Goal: Task Accomplishment & Management: Use online tool/utility

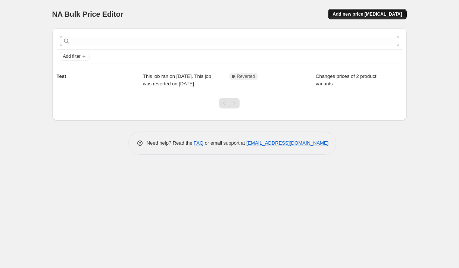
click at [354, 15] on span "Add new price [MEDICAL_DATA]" at bounding box center [367, 14] width 69 height 6
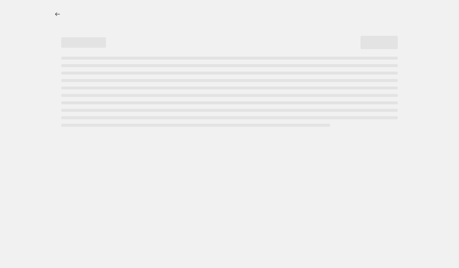
select select "percentage"
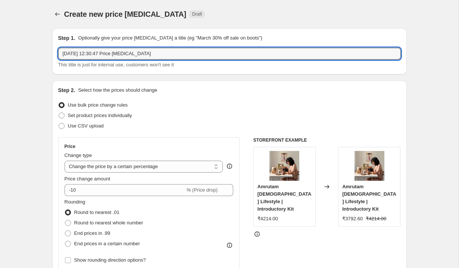
drag, startPoint x: 168, startPoint y: 54, endPoint x: 54, endPoint y: 50, distance: 114.3
click at [54, 50] on div "Step 1. Optionally give your price [MEDICAL_DATA] a title (eg "March 30% off sa…" at bounding box center [229, 51] width 355 height 46
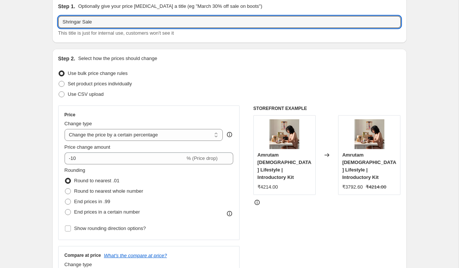
scroll to position [46, 0]
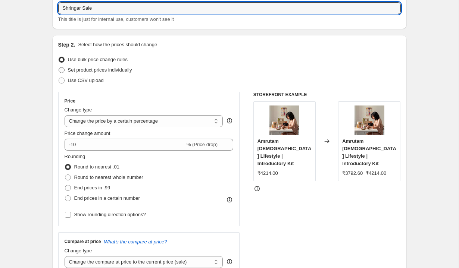
type input "Shringar Sale"
click at [63, 71] on span at bounding box center [62, 70] width 6 height 6
click at [59, 68] on input "Set product prices individually" at bounding box center [59, 67] width 0 height 0
radio input "true"
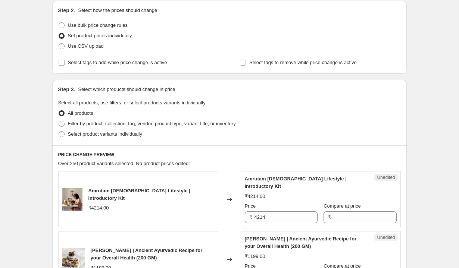
scroll to position [94, 0]
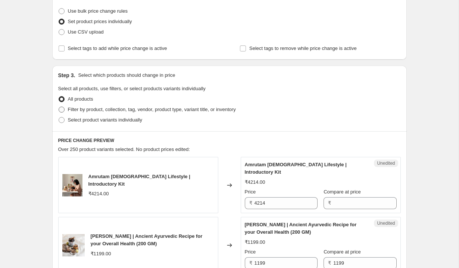
click at [63, 108] on span at bounding box center [62, 110] width 6 height 6
click at [59, 107] on input "Filter by product, collection, tag, vendor, product type, variant title, or inv…" at bounding box center [59, 107] width 0 height 0
radio input "true"
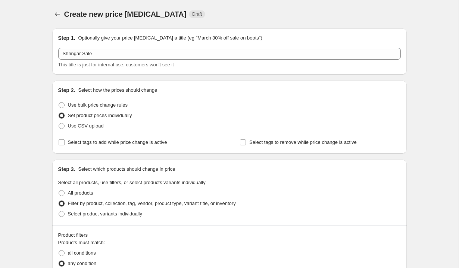
scroll to position [0, 0]
click at [62, 141] on input "Select tags to add while price change is active" at bounding box center [62, 142] width 6 height 6
checkbox input "true"
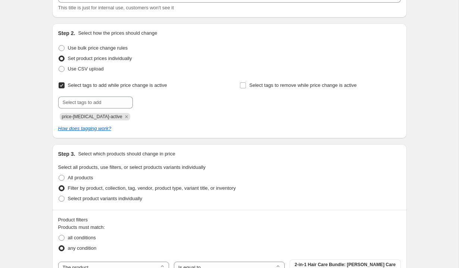
scroll to position [61, 0]
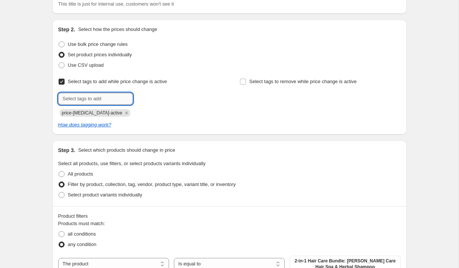
click at [99, 98] on input "text" at bounding box center [95, 99] width 75 height 12
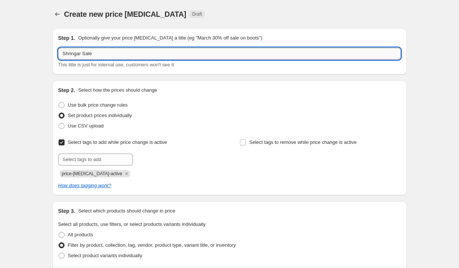
drag, startPoint x: 107, startPoint y: 55, endPoint x: 59, endPoint y: 54, distance: 48.5
click at [59, 54] on input "Shringar Sale" at bounding box center [229, 54] width 343 height 12
click at [85, 158] on input "text" at bounding box center [95, 160] width 75 height 12
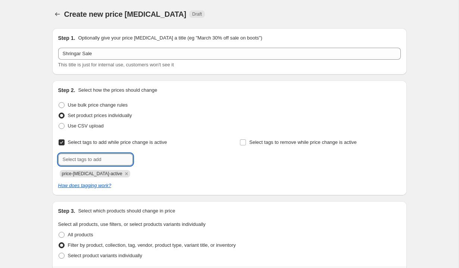
paste input "Shringar Sale"
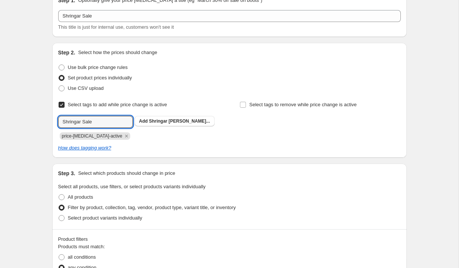
scroll to position [46, 0]
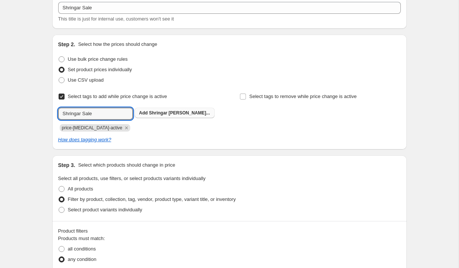
type input "Shringar Sale"
click at [150, 112] on span "Shringar [PERSON_NAME]..." at bounding box center [179, 112] width 61 height 5
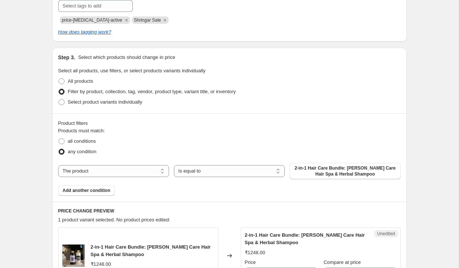
scroll to position [157, 0]
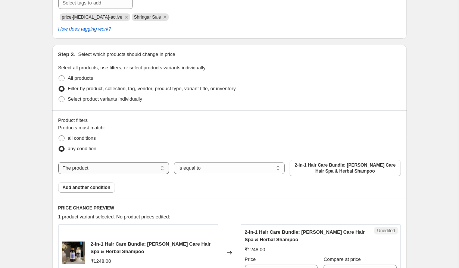
click at [93, 168] on select "The product The product's collection The product's tag The product's vendor The…" at bounding box center [113, 168] width 111 height 12
click at [99, 170] on select "The product The product's collection The product's tag The product's vendor The…" at bounding box center [113, 168] width 111 height 12
click at [306, 169] on span "2-in-1 Hair Care Bundle: [PERSON_NAME] Care Hair Spa & Herbal Shampoo" at bounding box center [345, 168] width 102 height 12
click at [113, 169] on select "The product The product's collection The product's tag The product's vendor The…" at bounding box center [113, 168] width 111 height 12
select select "collection"
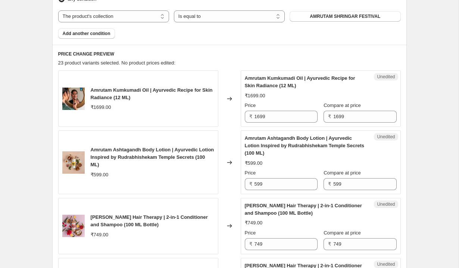
scroll to position [303, 0]
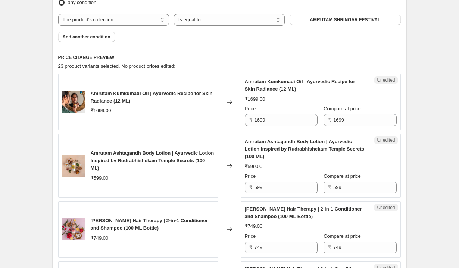
drag, startPoint x: 92, startPoint y: 93, endPoint x: 140, endPoint y: 100, distance: 48.7
click at [140, 100] on span "Amrutam Kumkumadi Oil | Ayurvedic Recipe for Skin Radiance (12 ML)" at bounding box center [152, 97] width 122 height 13
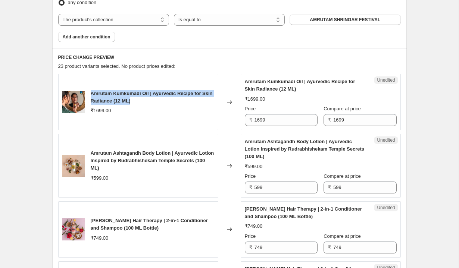
drag, startPoint x: 144, startPoint y: 102, endPoint x: 88, endPoint y: 95, distance: 57.1
click at [88, 95] on div "Amrutam Kumkumadi Oil | Ayurvedic Recipe for Skin Radiance (12 ML) ₹1699.00" at bounding box center [138, 102] width 160 height 56
copy span "Amrutam Kumkumadi Oil | Ayurvedic Recipe for Skin Radiance (12 ML)"
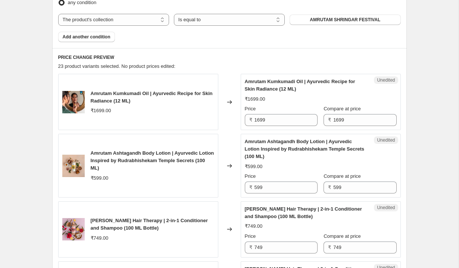
click at [193, 112] on div "₹1699.00" at bounding box center [153, 110] width 124 height 7
click at [276, 121] on input "1699" at bounding box center [286, 120] width 63 height 12
drag, startPoint x: 272, startPoint y: 118, endPoint x: 254, endPoint y: 118, distance: 18.3
click at [254, 118] on div "₹ 1699" at bounding box center [281, 120] width 73 height 12
paste input ",274.00"
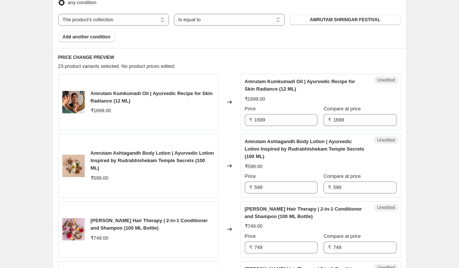
click at [308, 102] on div "₹1699.00" at bounding box center [321, 99] width 152 height 7
click at [269, 121] on input "1699" at bounding box center [286, 120] width 63 height 12
type input "1"
paste input "1,274.00"
click at [298, 104] on div "Amrutam Kumkumadi Oil | Ayurvedic Recipe for Skin Radiance (12 ML) ₹1699.00 Pri…" at bounding box center [321, 102] width 152 height 48
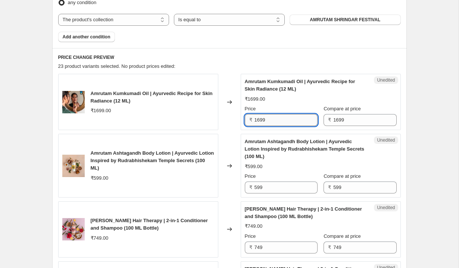
click at [273, 121] on input "1699" at bounding box center [286, 120] width 63 height 12
type input "1"
type input "1274"
click at [327, 100] on div "₹1274.00 ₹1699.00" at bounding box center [321, 99] width 152 height 7
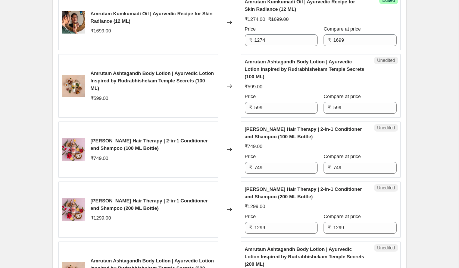
scroll to position [387, 0]
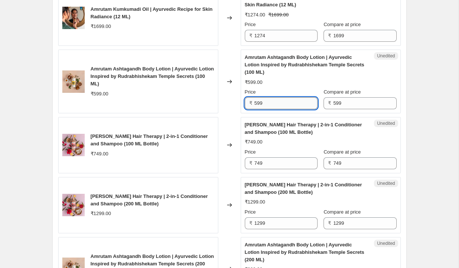
click at [270, 104] on input "599" at bounding box center [286, 103] width 63 height 12
type input "5"
type input "479"
click at [316, 85] on div "₹479.00 ₹599.00" at bounding box center [321, 82] width 152 height 7
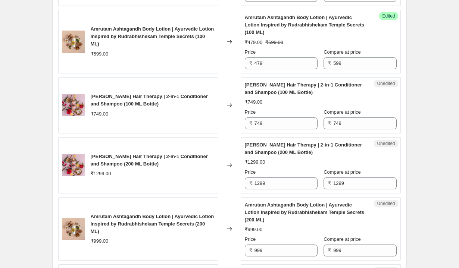
scroll to position [428, 0]
click at [268, 123] on input "749" at bounding box center [286, 123] width 63 height 12
type input "7"
type input "637"
click at [384, 107] on div "Amrutam Bhringraj Hair Therapy | 2-in-1 Conditioner and Shampoo (100 ML Bottle)…" at bounding box center [321, 105] width 152 height 48
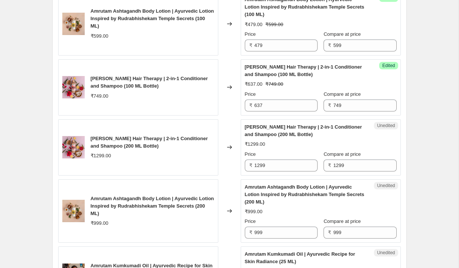
scroll to position [451, 0]
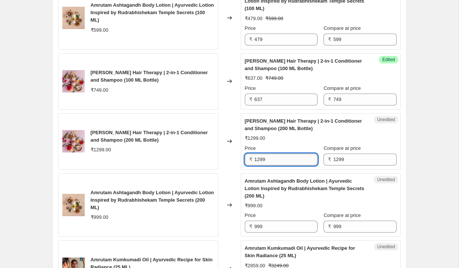
click at [273, 160] on input "1299" at bounding box center [286, 160] width 63 height 12
type input "1104"
click at [318, 140] on div "₹1299.00" at bounding box center [321, 138] width 152 height 7
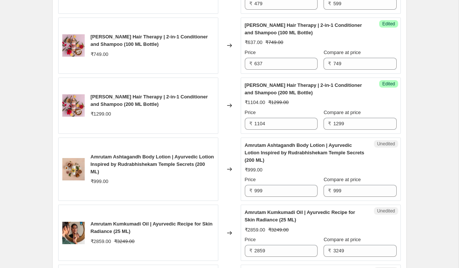
scroll to position [487, 0]
click at [275, 189] on input "999" at bounding box center [286, 191] width 63 height 12
type input "9"
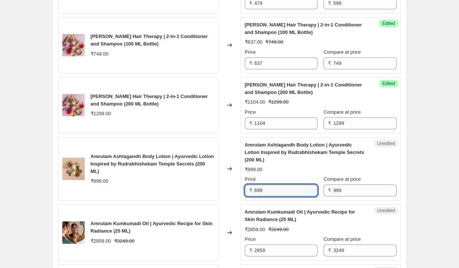
type input "699"
click at [282, 178] on div "Price" at bounding box center [281, 179] width 73 height 7
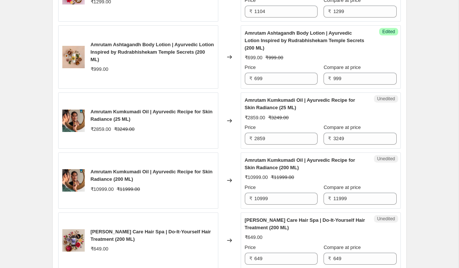
scroll to position [600, 0]
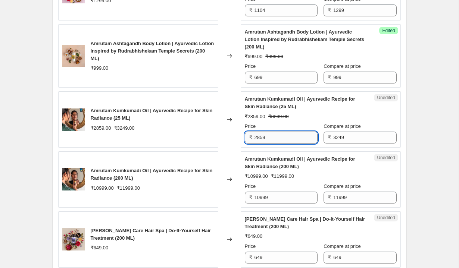
click at [273, 137] on input "2859" at bounding box center [286, 138] width 63 height 12
type input "2144"
click at [302, 122] on div "Amrutam Kumkumadi Oil | Ayurvedic Recipe for Skin Radiance (25 ML) ₹2144.00 ₹32…" at bounding box center [321, 120] width 152 height 48
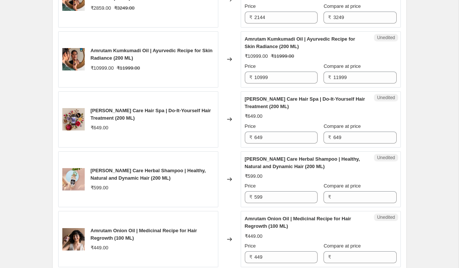
scroll to position [721, 0]
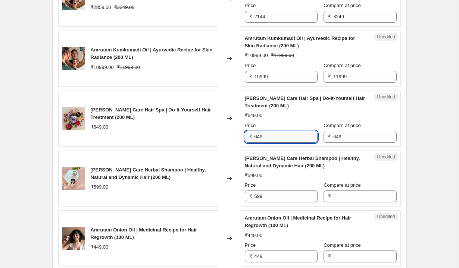
click at [274, 138] on input "649" at bounding box center [286, 137] width 63 height 12
type input "6"
type input "584"
click at [316, 115] on div "₹649.00" at bounding box center [321, 115] width 152 height 7
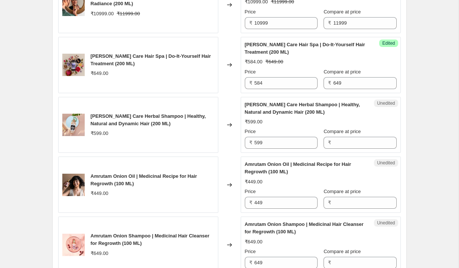
scroll to position [776, 0]
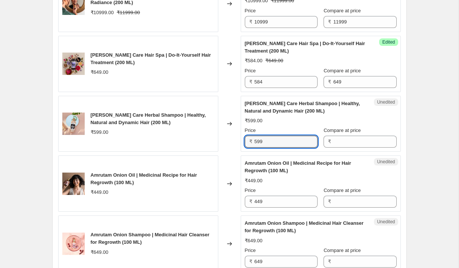
drag, startPoint x: 267, startPoint y: 141, endPoint x: 253, endPoint y: 142, distance: 13.5
click at [253, 142] on div "₹ 599" at bounding box center [281, 142] width 73 height 12
click at [346, 140] on input "Compare at price" at bounding box center [364, 142] width 63 height 12
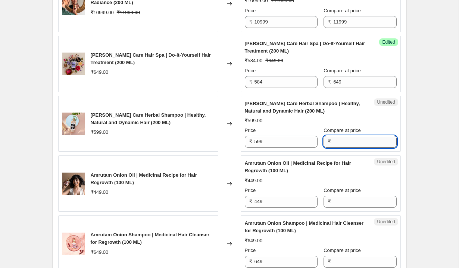
paste input "599"
type input "599"
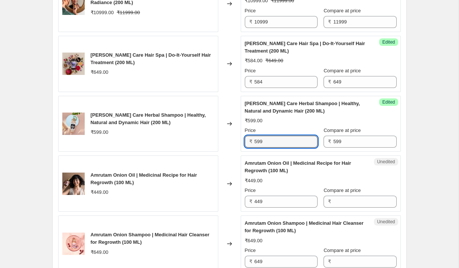
drag, startPoint x: 278, startPoint y: 143, endPoint x: 253, endPoint y: 142, distance: 24.6
click at [253, 142] on div "₹ 599" at bounding box center [281, 142] width 73 height 12
type input "539"
click at [307, 125] on div "[PERSON_NAME] Care Herbal Shampoo | Healthy, Natural and Dynamic Hair (200 ML) …" at bounding box center [321, 124] width 152 height 48
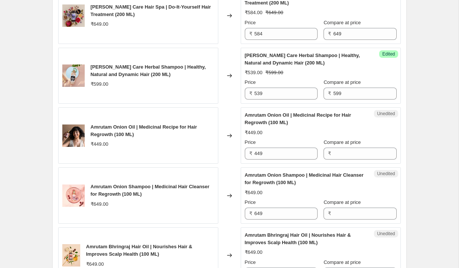
scroll to position [831, 0]
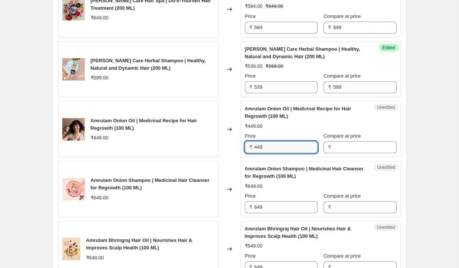
drag, startPoint x: 265, startPoint y: 147, endPoint x: 255, endPoint y: 147, distance: 10.8
click at [255, 147] on input "449" at bounding box center [286, 147] width 63 height 12
click at [343, 145] on input "Compare at price" at bounding box center [364, 147] width 63 height 12
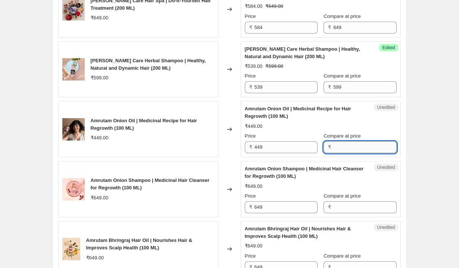
paste input "449"
type input "449"
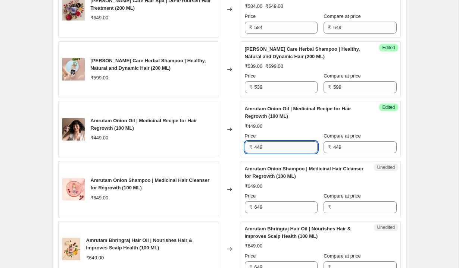
click at [272, 145] on input "449" at bounding box center [286, 147] width 63 height 12
type input "4"
type input "337"
click at [288, 132] on div "Amrutam Onion Oil | Medicinal Recipe for Hair Regrowth (100 ML) ₹337.00 ₹449.00…" at bounding box center [321, 129] width 152 height 48
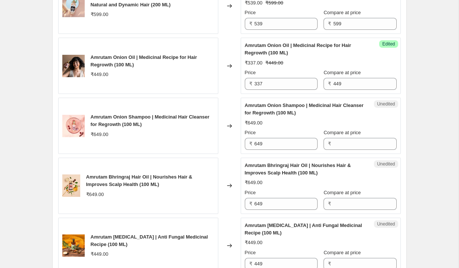
scroll to position [902, 0]
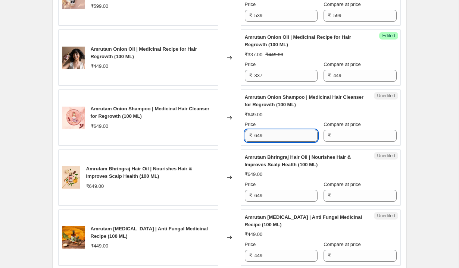
drag, startPoint x: 279, startPoint y: 135, endPoint x: 255, endPoint y: 135, distance: 24.6
click at [255, 135] on input "649" at bounding box center [286, 136] width 63 height 12
click at [337, 137] on input "Compare at price" at bounding box center [364, 136] width 63 height 12
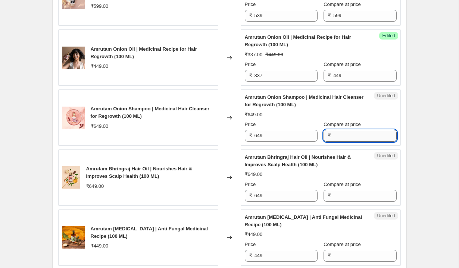
paste input "649"
type input "649"
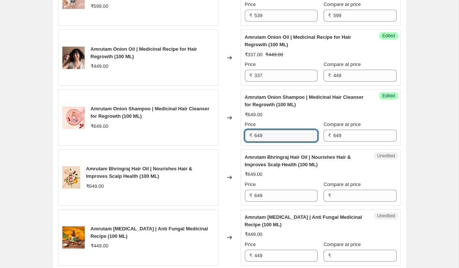
drag, startPoint x: 273, startPoint y: 136, endPoint x: 253, endPoint y: 137, distance: 19.4
click at [253, 137] on div "₹ 649" at bounding box center [281, 136] width 73 height 12
type input "6"
type input "519"
click at [284, 118] on div "₹519.00 ₹649.00" at bounding box center [321, 114] width 152 height 7
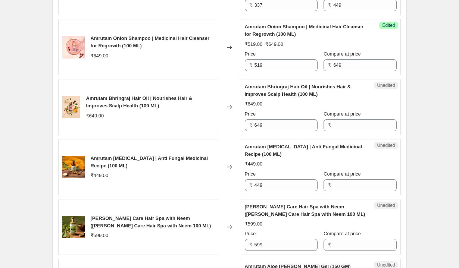
scroll to position [973, 0]
click at [273, 124] on input "649" at bounding box center [286, 125] width 63 height 12
drag, startPoint x: 273, startPoint y: 124, endPoint x: 257, endPoint y: 124, distance: 16.4
click at [257, 124] on input "649" at bounding box center [286, 125] width 63 height 12
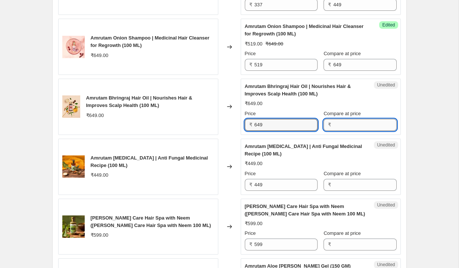
click at [346, 122] on input "Compare at price" at bounding box center [364, 125] width 63 height 12
paste input "649"
type input "649"
click at [272, 127] on input "649" at bounding box center [286, 125] width 63 height 12
type input "6"
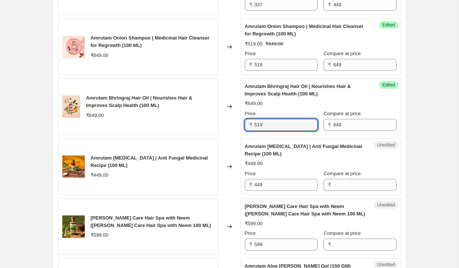
type input "519"
click at [288, 112] on div "Price" at bounding box center [281, 113] width 73 height 7
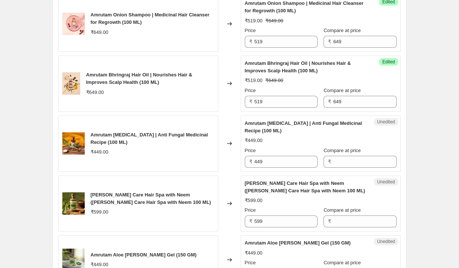
scroll to position [998, 0]
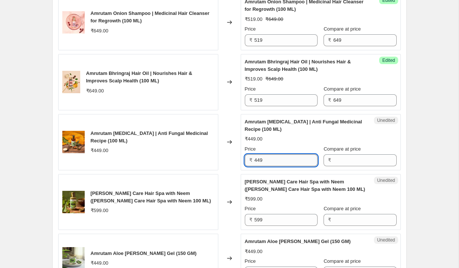
drag, startPoint x: 271, startPoint y: 160, endPoint x: 255, endPoint y: 159, distance: 16.8
click at [255, 159] on input "449" at bounding box center [286, 160] width 63 height 12
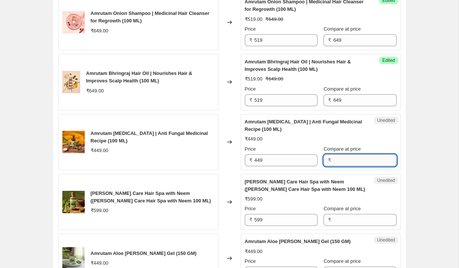
click at [348, 161] on input "Compare at price" at bounding box center [364, 160] width 63 height 12
paste input "449"
type input "449"
click at [282, 160] on input "449" at bounding box center [286, 160] width 63 height 12
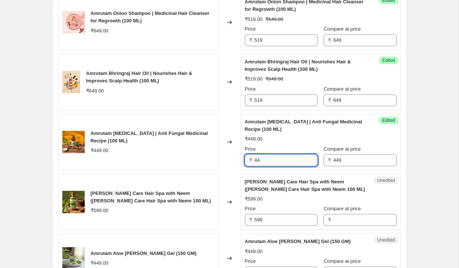
type input "4"
type input "359"
click at [303, 139] on div "₹449.00" at bounding box center [321, 138] width 152 height 7
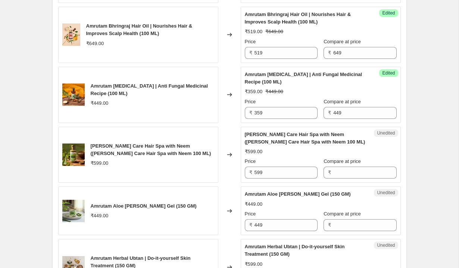
scroll to position [1067, 0]
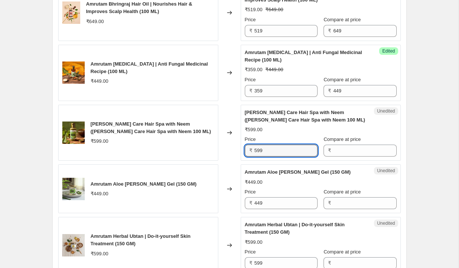
drag, startPoint x: 271, startPoint y: 152, endPoint x: 246, endPoint y: 151, distance: 25.0
click at [246, 151] on div "₹ 599" at bounding box center [281, 151] width 73 height 12
click at [351, 153] on input "Compare at price" at bounding box center [364, 151] width 63 height 12
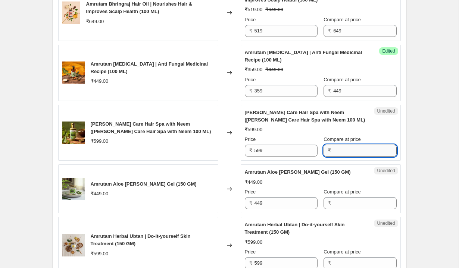
paste input "599"
type input "599"
click at [262, 154] on input "599" at bounding box center [286, 151] width 63 height 12
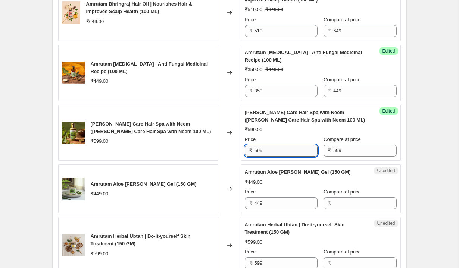
click at [267, 153] on input "599" at bounding box center [286, 151] width 63 height 12
type input "5"
type input "479"
click at [288, 131] on div "₹599.00" at bounding box center [321, 129] width 152 height 7
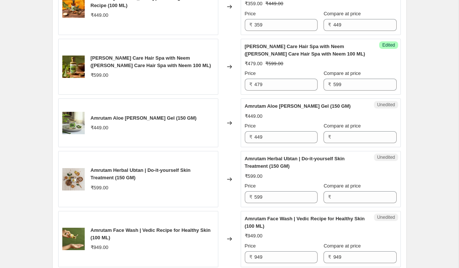
scroll to position [1134, 0]
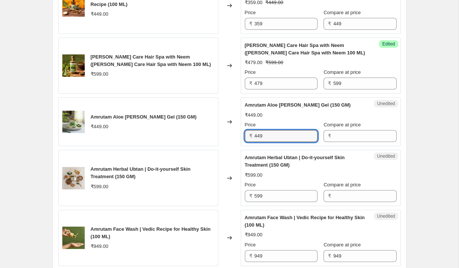
drag, startPoint x: 272, startPoint y: 135, endPoint x: 251, endPoint y: 135, distance: 21.3
click at [251, 135] on div "₹ 449" at bounding box center [281, 136] width 73 height 12
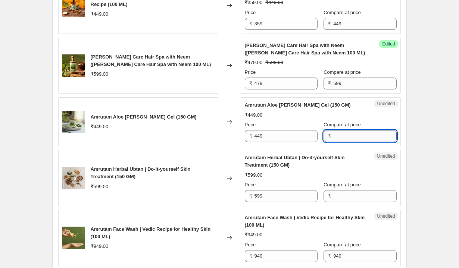
click at [361, 141] on input "Compare at price" at bounding box center [364, 136] width 63 height 12
paste input "449"
type input "449"
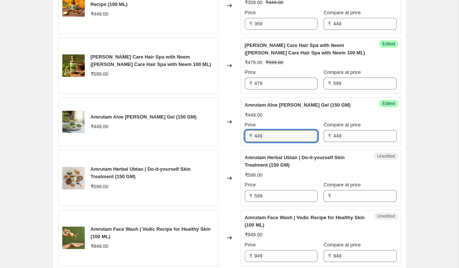
drag, startPoint x: 267, startPoint y: 137, endPoint x: 249, endPoint y: 137, distance: 18.3
click at [249, 137] on div "₹ 449" at bounding box center [281, 136] width 73 height 12
drag, startPoint x: 273, startPoint y: 136, endPoint x: 255, endPoint y: 135, distance: 18.7
click at [255, 135] on input "449" at bounding box center [286, 136] width 63 height 12
paste input "382"
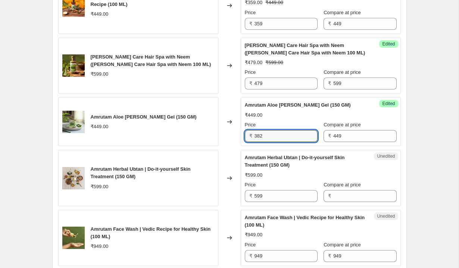
type input "382"
click at [287, 122] on div "Price" at bounding box center [281, 124] width 73 height 7
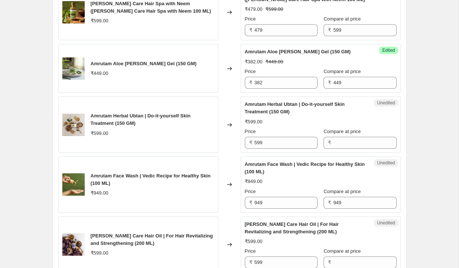
scroll to position [1203, 0]
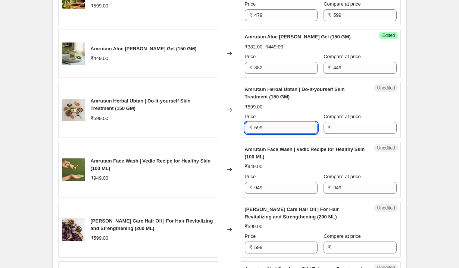
drag, startPoint x: 272, startPoint y: 128, endPoint x: 254, endPoint y: 128, distance: 18.3
click at [255, 128] on input "599" at bounding box center [286, 128] width 63 height 12
click at [342, 128] on input "Compare at price" at bounding box center [364, 128] width 63 height 12
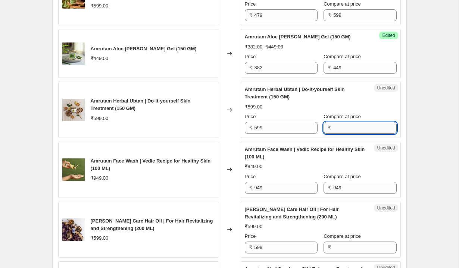
paste input "599"
type input "599"
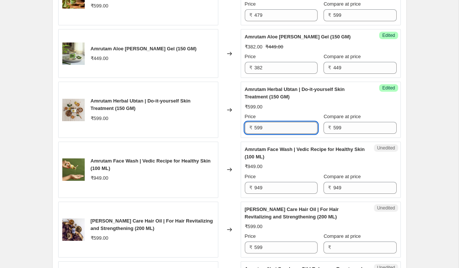
drag, startPoint x: 287, startPoint y: 127, endPoint x: 255, endPoint y: 127, distance: 32.1
click at [255, 127] on input "599" at bounding box center [286, 128] width 63 height 12
type input "5"
type input "479"
click at [297, 108] on div "₹479.00 ₹599.00" at bounding box center [321, 106] width 152 height 7
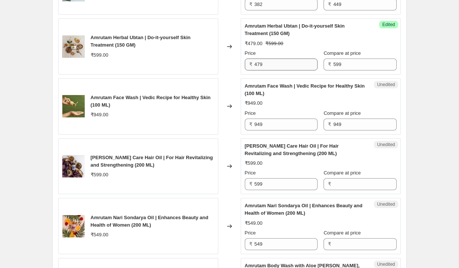
scroll to position [1267, 0]
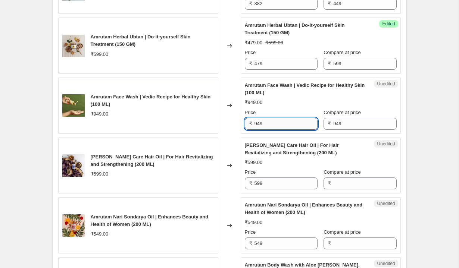
click at [279, 125] on input "949" at bounding box center [286, 124] width 63 height 12
type input "9"
type input "712"
click at [294, 108] on div "Amrutam Face Wash | Vedic Recipe for Healthy Skin (100 ML) ₹712.00 ₹949.00 Pric…" at bounding box center [321, 106] width 152 height 48
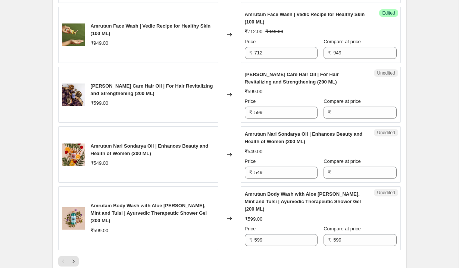
scroll to position [1348, 0]
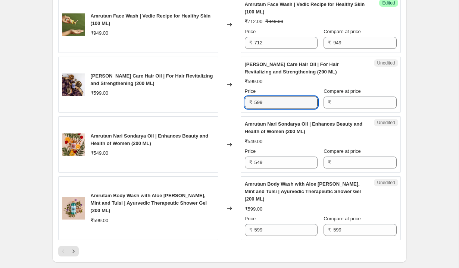
drag, startPoint x: 270, startPoint y: 103, endPoint x: 253, endPoint y: 103, distance: 17.2
click at [253, 103] on div "₹ 599" at bounding box center [281, 103] width 73 height 12
click at [338, 103] on input "Compare at price" at bounding box center [364, 103] width 63 height 12
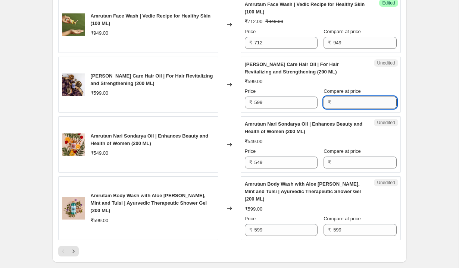
paste input "599"
type input "599"
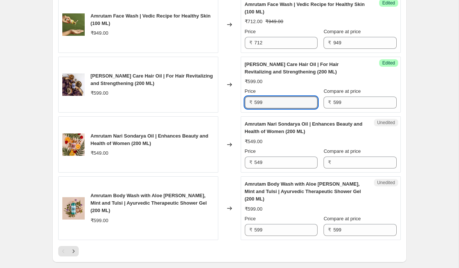
drag, startPoint x: 275, startPoint y: 104, endPoint x: 252, endPoint y: 104, distance: 23.1
click at [252, 104] on div "₹ 599" at bounding box center [281, 103] width 73 height 12
type input "5"
type input "449"
click at [289, 84] on div "₹599.00" at bounding box center [321, 81] width 152 height 7
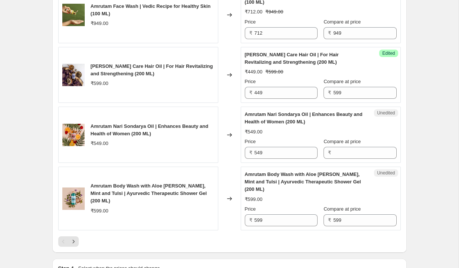
scroll to position [1374, 0]
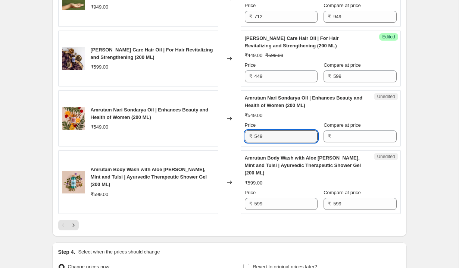
drag, startPoint x: 272, startPoint y: 135, endPoint x: 253, endPoint y: 135, distance: 19.8
click at [253, 135] on div "₹ 549" at bounding box center [281, 137] width 73 height 12
click at [341, 137] on input "Compare at price" at bounding box center [364, 137] width 63 height 12
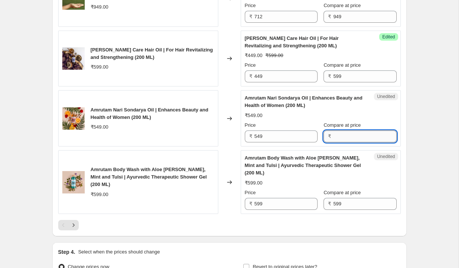
paste input "549"
type input "549"
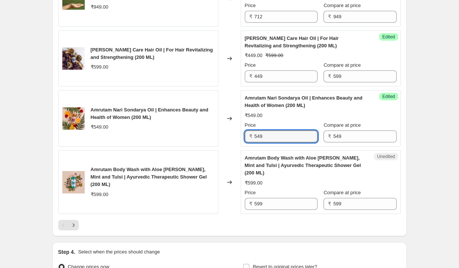
drag, startPoint x: 285, startPoint y: 136, endPoint x: 252, endPoint y: 136, distance: 33.2
click at [252, 136] on div "₹ 549" at bounding box center [281, 137] width 73 height 12
type input "5"
type input "412"
click at [290, 121] on div "Amrutam Nari Sondarya Oil | Enhances Beauty and Health of Women (200 ML) ₹549.0…" at bounding box center [321, 118] width 152 height 48
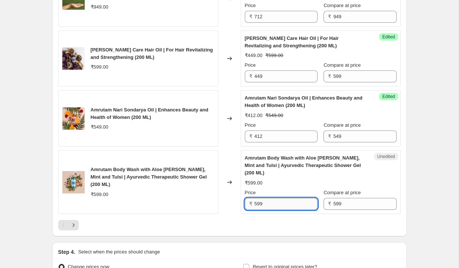
click at [272, 198] on input "599" at bounding box center [286, 204] width 63 height 12
type input "5"
type input "419"
click at [291, 180] on div "₹599.00" at bounding box center [321, 183] width 152 height 7
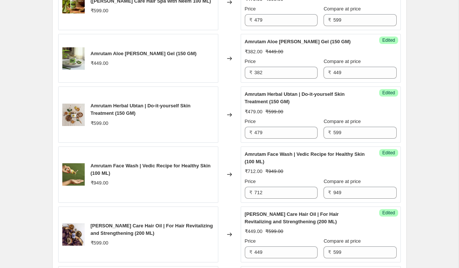
scroll to position [1451, 0]
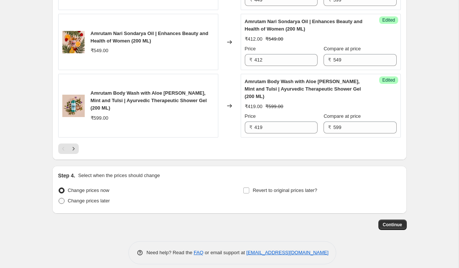
click at [62, 198] on span at bounding box center [62, 201] width 6 height 6
click at [59, 198] on input "Change prices later" at bounding box center [59, 198] width 0 height 0
radio input "true"
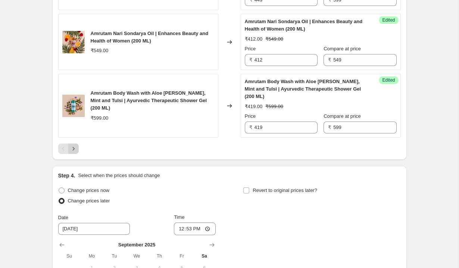
click at [75, 145] on icon "Next" at bounding box center [73, 148] width 7 height 7
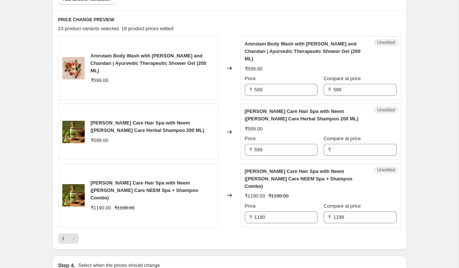
scroll to position [352, 0]
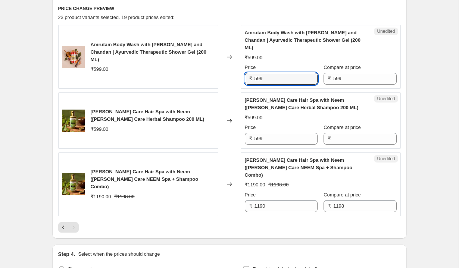
drag, startPoint x: 267, startPoint y: 68, endPoint x: 253, endPoint y: 69, distance: 14.6
click at [253, 73] on div "₹ 599" at bounding box center [281, 79] width 73 height 12
type input "419"
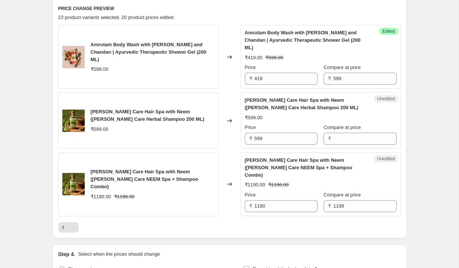
click at [295, 55] on div "Amrutam Body Wash with [PERSON_NAME] and Chandan | Ayurvedic Therapeutic Shower…" at bounding box center [321, 57] width 152 height 56
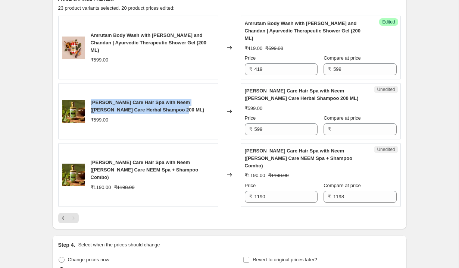
drag, startPoint x: 168, startPoint y: 103, endPoint x: 91, endPoint y: 96, distance: 77.2
click at [91, 99] on div "[PERSON_NAME] Care Hair Spa with Neem ([PERSON_NAME] Care Herbal Shampoo 200 ML)" at bounding box center [153, 106] width 124 height 15
copy span "[PERSON_NAME] Care Hair Spa with Neem ([PERSON_NAME] Care Herbal Shampoo 200 ML)"
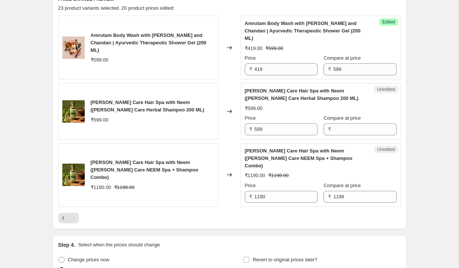
click at [192, 118] on div "[PERSON_NAME] Care Hair Spa with Neem ([PERSON_NAME] Care Herbal Shampoo 200 ML…" at bounding box center [138, 111] width 160 height 56
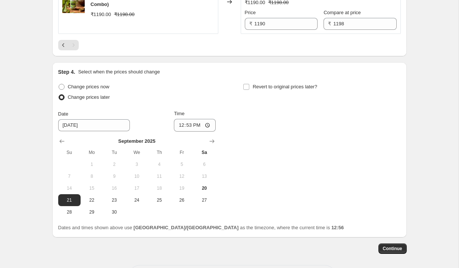
scroll to position [535, 0]
click at [94, 197] on span "22" at bounding box center [92, 200] width 16 height 6
type input "[DATE]"
click at [192, 119] on input "12:53" at bounding box center [195, 125] width 42 height 13
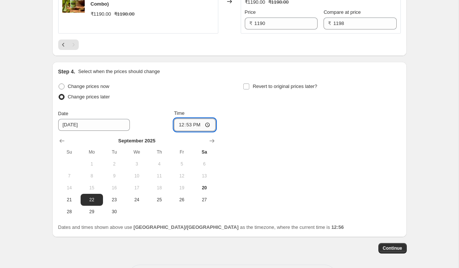
click at [206, 119] on input "12:53" at bounding box center [195, 125] width 42 height 13
type input "00:00"
click at [226, 90] on div "Change prices now Change prices later Date [DATE] Time 00:00 [DATE] Su Mo Tu We…" at bounding box center [229, 149] width 343 height 137
click at [247, 84] on input "Revert to original prices later?" at bounding box center [246, 87] width 6 height 6
checkbox input "true"
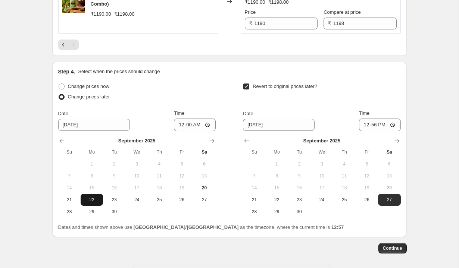
click at [98, 197] on span "22" at bounding box center [92, 200] width 16 height 6
click at [264, 119] on input "[DATE]" at bounding box center [279, 125] width 72 height 12
click at [312, 110] on div "Date [DATE] Time 12:56" at bounding box center [321, 121] width 157 height 22
click at [322, 197] on span "24" at bounding box center [321, 200] width 16 height 6
type input "[DATE]"
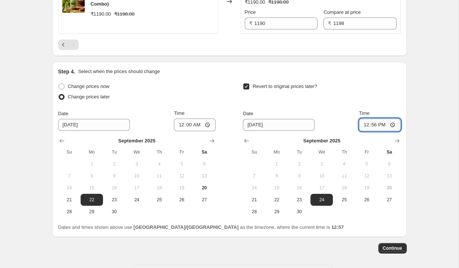
click at [378, 119] on input "12:56" at bounding box center [380, 125] width 42 height 13
click at [393, 119] on input "12:56" at bounding box center [380, 125] width 42 height 13
click at [387, 87] on div "Revert to original prices later?" at bounding box center [321, 92] width 157 height 22
click at [369, 119] on input "12:56" at bounding box center [380, 125] width 42 height 13
click at [365, 119] on input "12:56" at bounding box center [380, 125] width 42 height 13
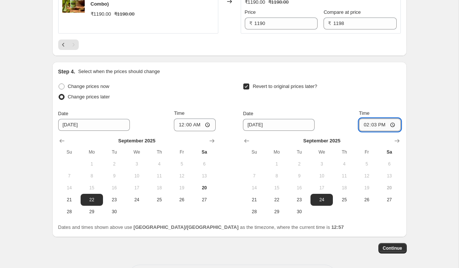
click at [364, 119] on input "14:03" at bounding box center [380, 125] width 42 height 13
click at [392, 119] on input "14:03" at bounding box center [380, 125] width 42 height 13
type input "23:59"
click at [399, 93] on div "Revert to original prices later? Date [DATE] Time 23:59 [DATE] Su Mo Tu We Th F…" at bounding box center [321, 149] width 157 height 137
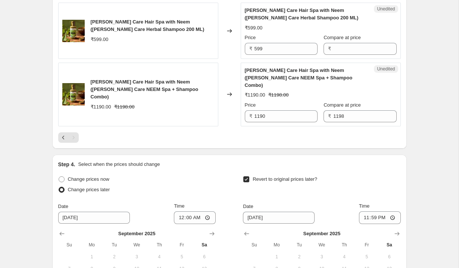
scroll to position [426, 0]
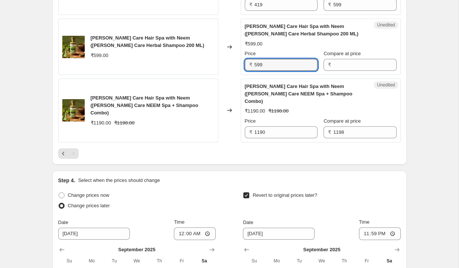
drag, startPoint x: 271, startPoint y: 56, endPoint x: 250, endPoint y: 56, distance: 20.9
click at [250, 59] on div "₹ 599" at bounding box center [281, 65] width 73 height 12
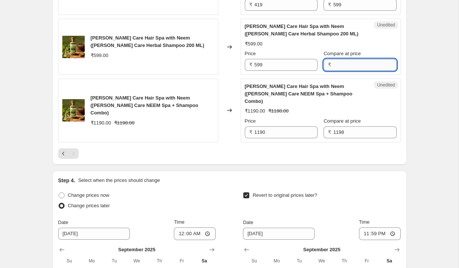
click at [337, 59] on input "Compare at price" at bounding box center [364, 65] width 63 height 12
paste input "599"
type input "599"
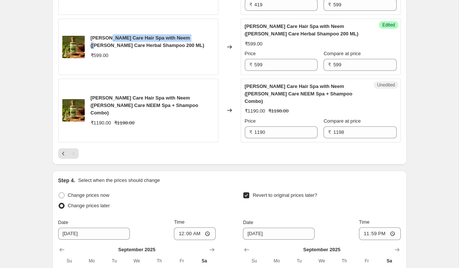
drag, startPoint x: 113, startPoint y: 31, endPoint x: 193, endPoint y: 28, distance: 79.9
click at [193, 35] on span "[PERSON_NAME] Care Hair Spa with Neem ([PERSON_NAME] Care Herbal Shampoo 200 ML)" at bounding box center [148, 41] width 114 height 13
copy span "[PERSON_NAME] Care Hair Spa with Neem ("
click at [172, 52] on div "₹599.00" at bounding box center [153, 55] width 124 height 7
drag, startPoint x: 165, startPoint y: 41, endPoint x: 90, endPoint y: 29, distance: 75.5
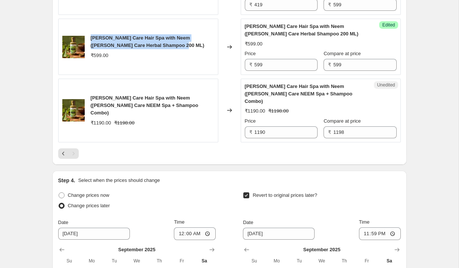
click at [90, 29] on div "[PERSON_NAME] Care Hair Spa with Neem ([PERSON_NAME] Care Herbal Shampoo 200 ML…" at bounding box center [138, 47] width 160 height 56
copy span "[PERSON_NAME] Care Hair Spa with Neem ([PERSON_NAME] Care Herbal Shampoo 200 ML)"
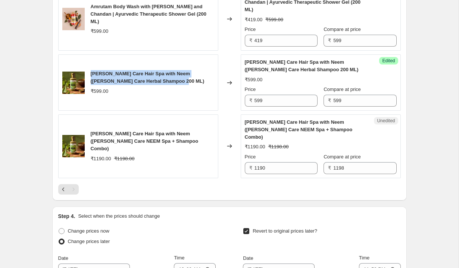
scroll to position [389, 0]
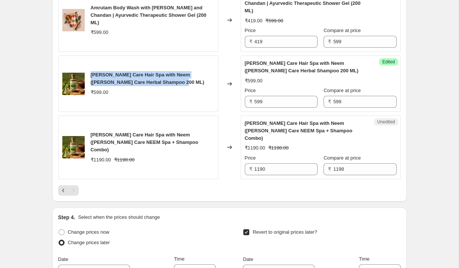
copy span "[PERSON_NAME] Care Hair Spa with Neem ([PERSON_NAME] Care Herbal Shampoo 200 ML)"
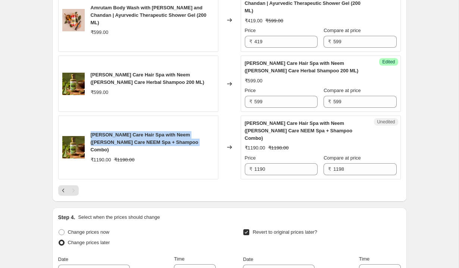
drag, startPoint x: 177, startPoint y: 135, endPoint x: 88, endPoint y: 127, distance: 89.5
click at [88, 127] on div "[PERSON_NAME] Care Hair Spa with Neem ([PERSON_NAME] Care NEEM Spa + Shampoo Co…" at bounding box center [138, 148] width 160 height 64
copy span "[PERSON_NAME] Care Hair Spa with Neem ([PERSON_NAME] Care NEEM Spa + Shampoo Co…"
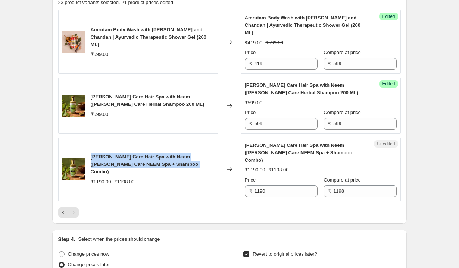
scroll to position [366, 0]
